Goal: Transaction & Acquisition: Purchase product/service

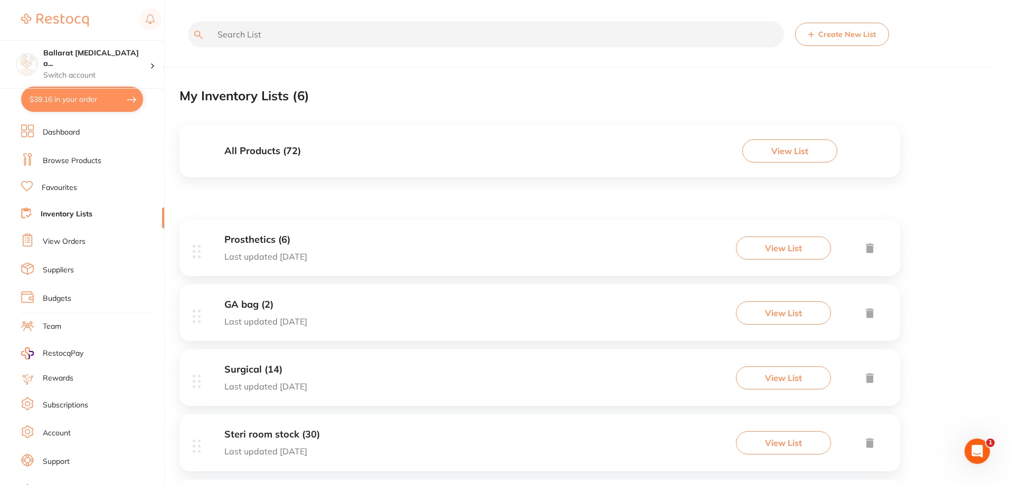
click at [69, 92] on button "$39.16 in your order" at bounding box center [82, 99] width 122 height 25
checkbox input "true"
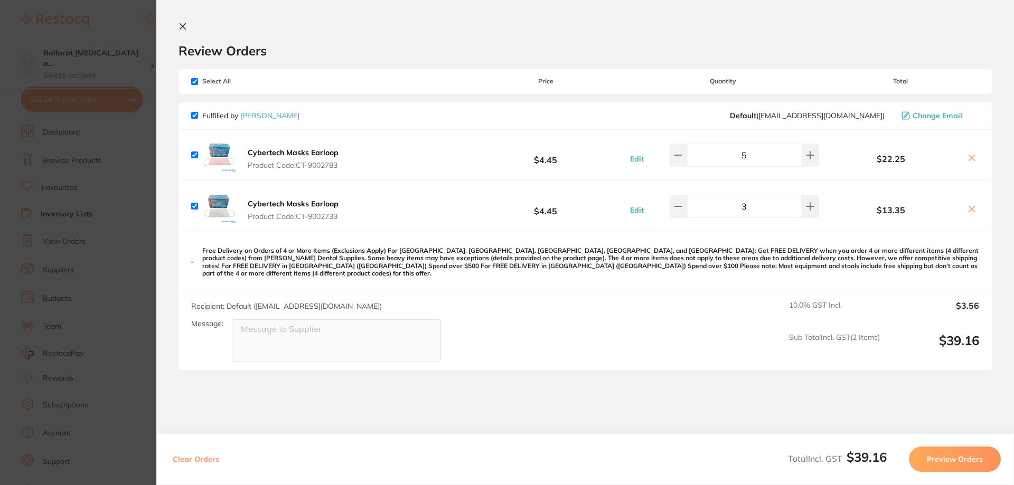
click at [267, 119] on link "[PERSON_NAME]" at bounding box center [269, 116] width 59 height 10
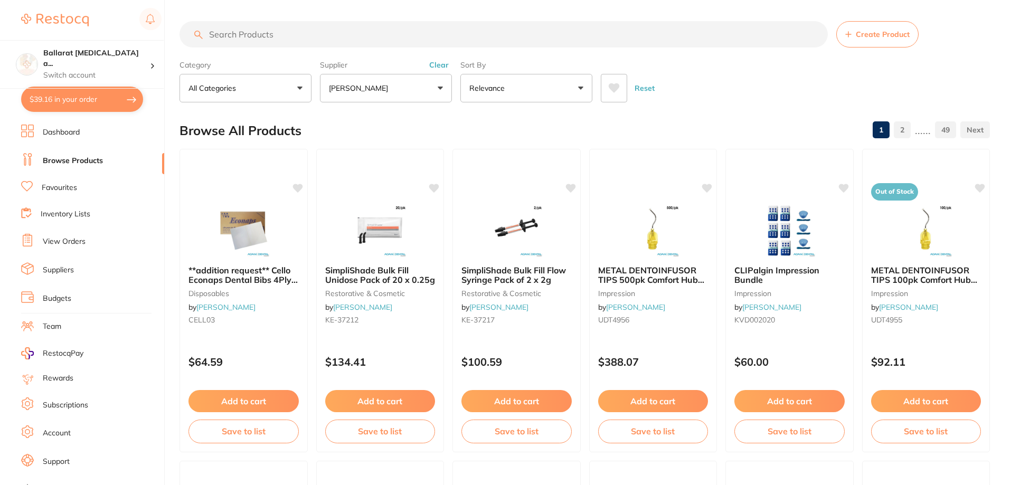
click at [271, 40] on input "search" at bounding box center [504, 34] width 649 height 26
type input "medium gloves"
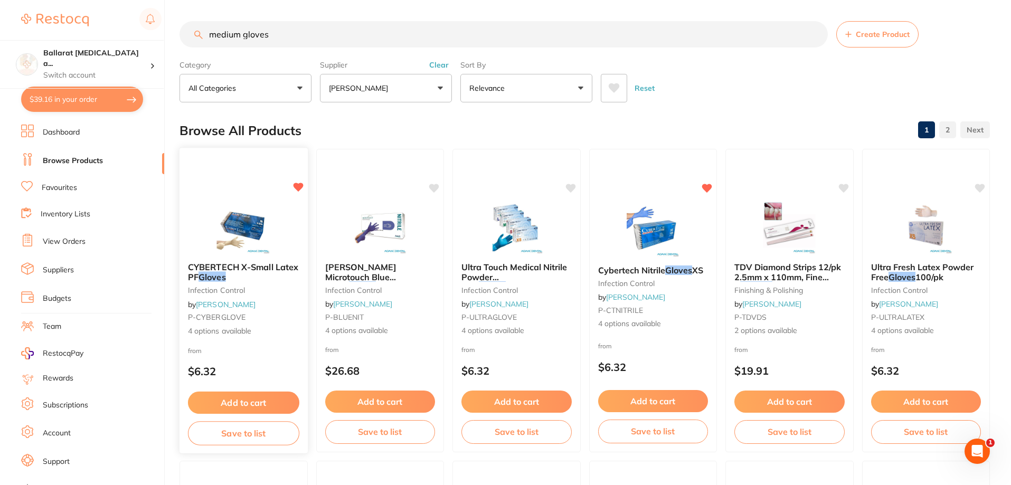
click at [238, 220] on img at bounding box center [243, 227] width 69 height 53
click at [231, 230] on img at bounding box center [243, 227] width 69 height 53
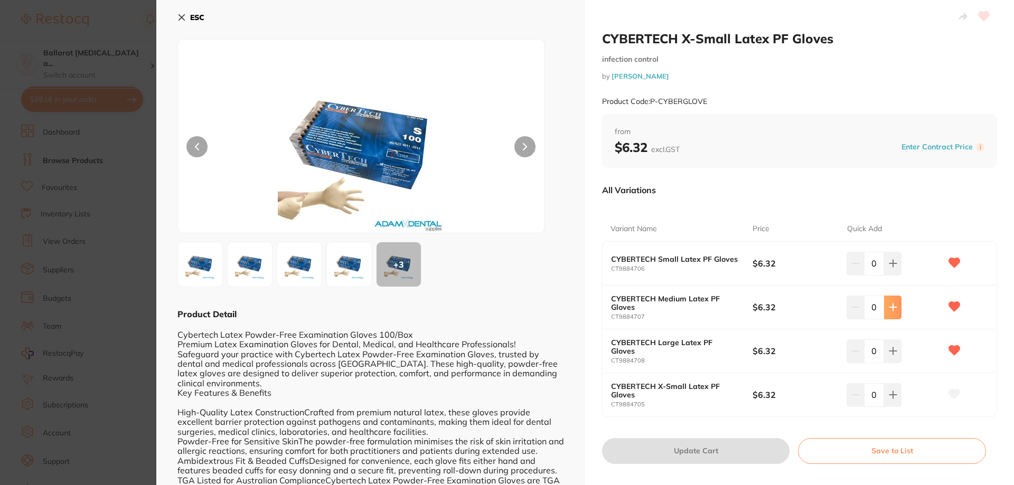
click at [895, 315] on button at bounding box center [892, 307] width 17 height 23
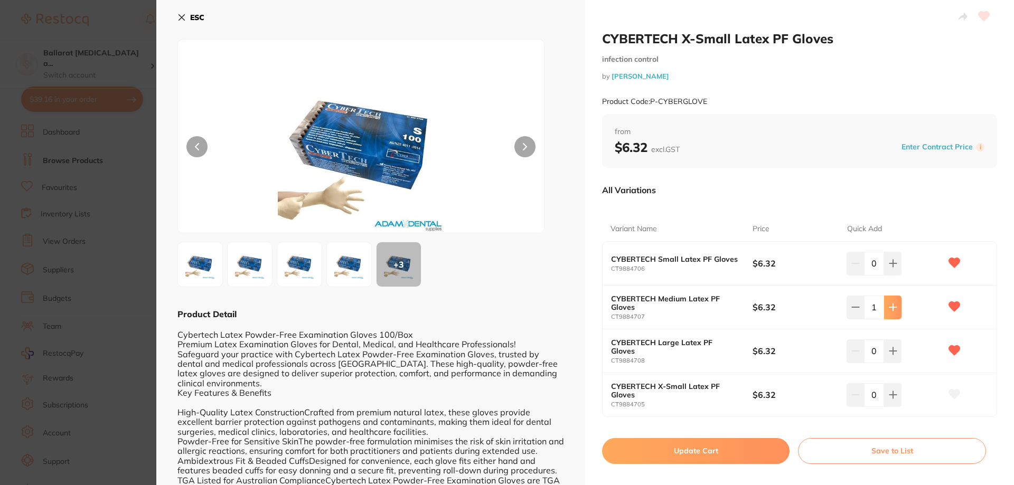
click at [895, 315] on button at bounding box center [892, 307] width 17 height 23
type input "5"
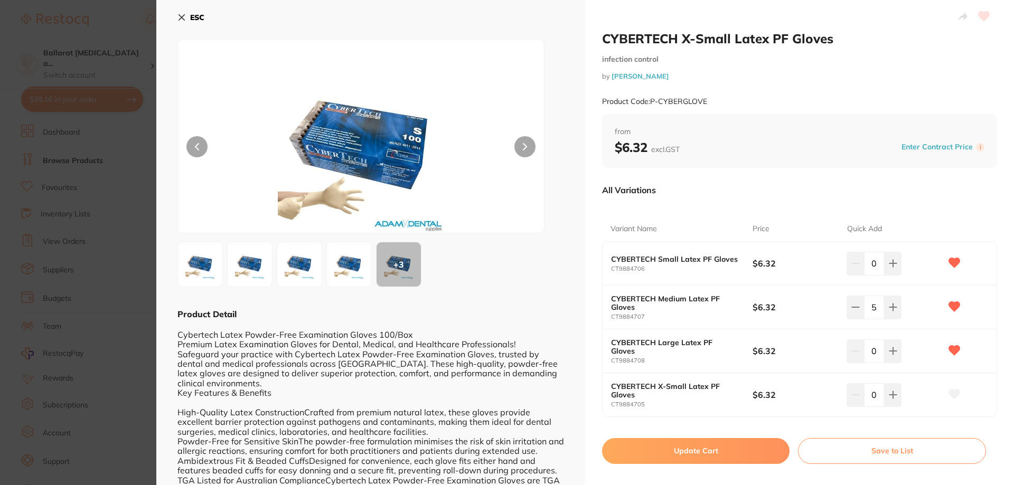
click at [722, 452] on button "Update Cart" at bounding box center [696, 450] width 188 height 25
checkbox input "false"
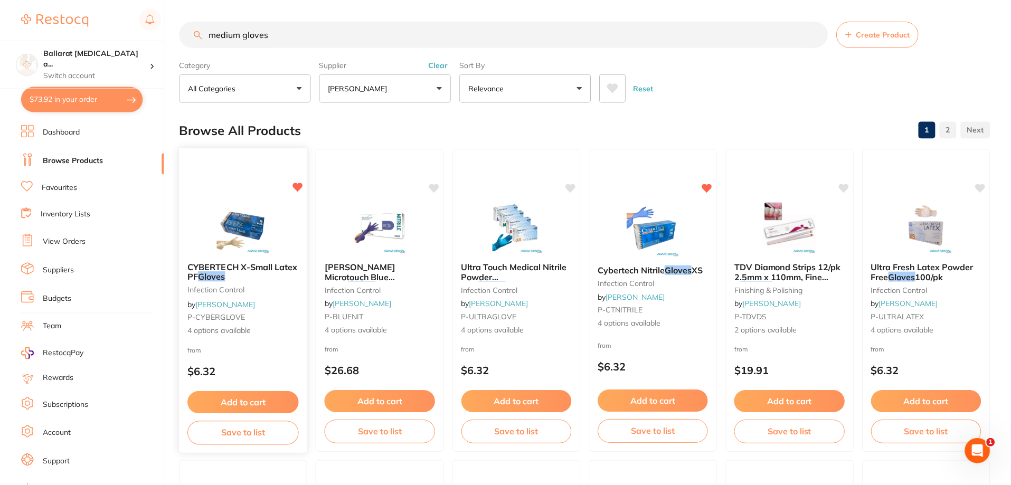
scroll to position [2, 0]
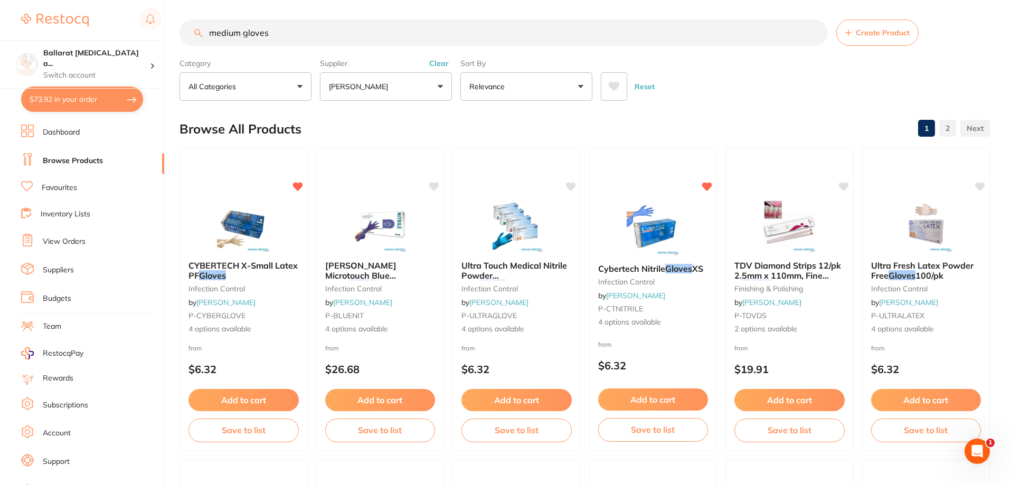
click at [82, 97] on button "$73.92 in your order" at bounding box center [82, 99] width 122 height 25
checkbox input "true"
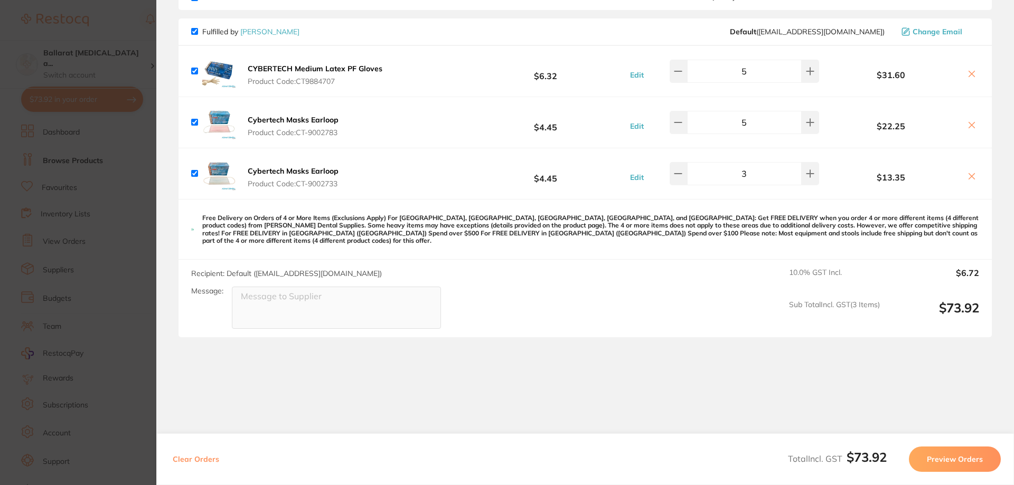
scroll to position [96, 0]
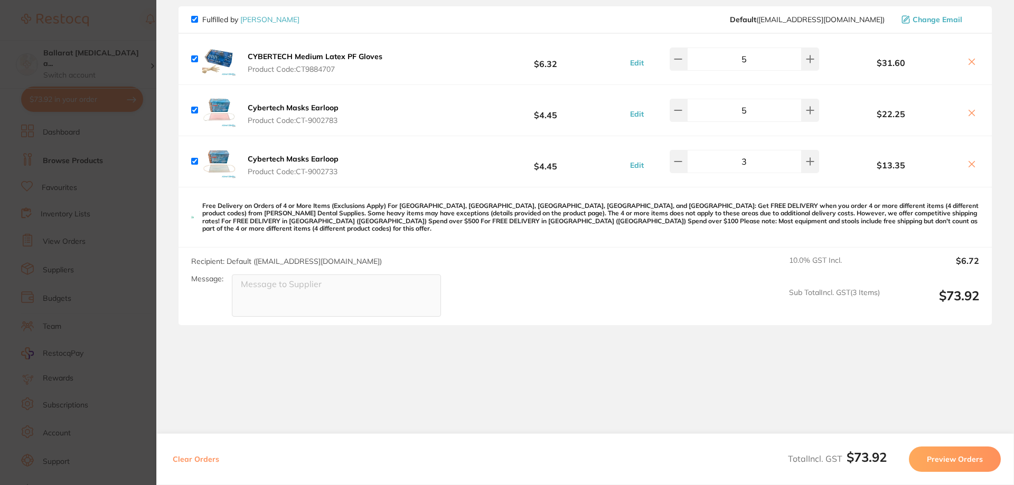
click at [139, 241] on section "Update RRP Set your pre negotiated price for this item. Item Agreed RRP (excl. …" at bounding box center [507, 242] width 1014 height 485
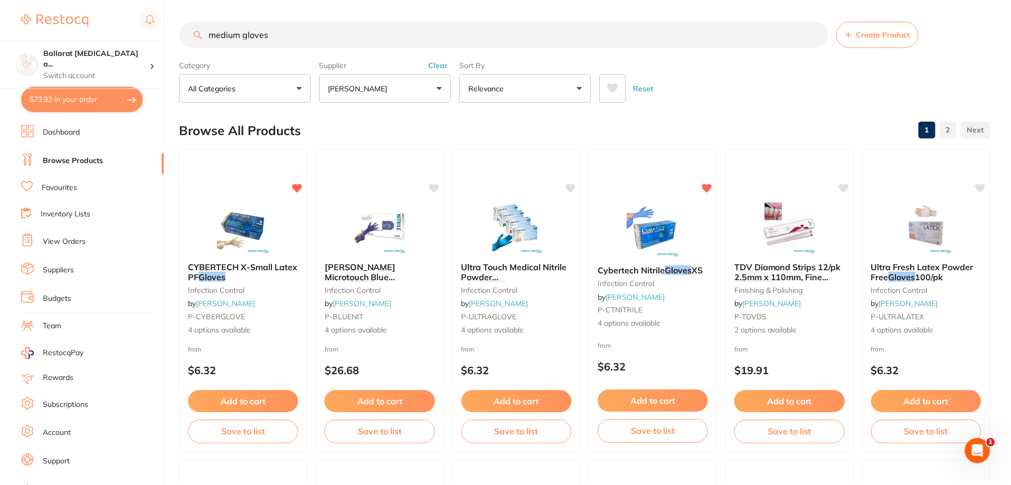
scroll to position [2, 0]
